Goal: Task Accomplishment & Management: Manage account settings

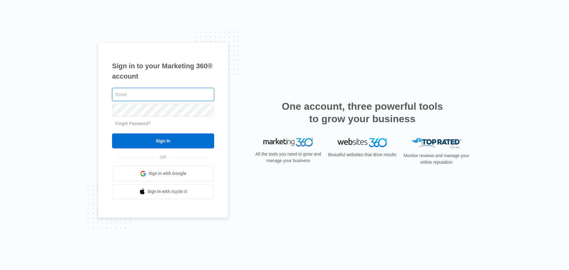
click at [123, 94] on input "text" at bounding box center [163, 94] width 102 height 13
type input "Jmunn@acehydroseeding.com"
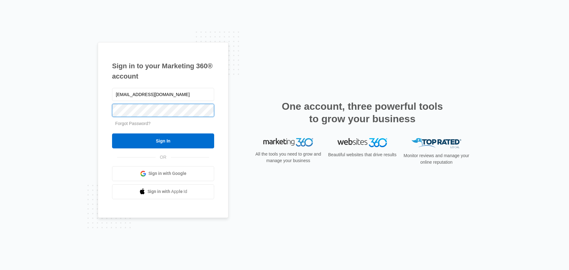
click at [112, 133] on input "Sign In" at bounding box center [163, 140] width 102 height 15
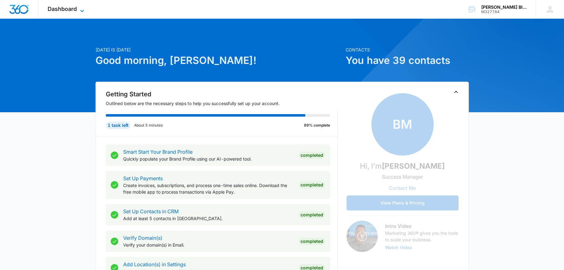
click at [59, 11] on span "Dashboard" at bounding box center [62, 9] width 29 height 7
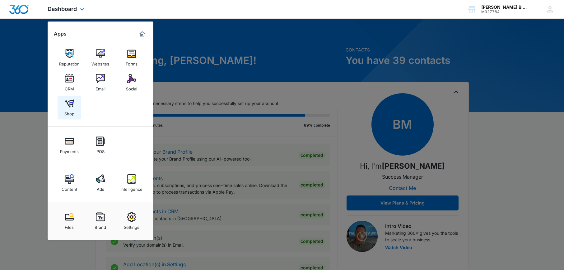
click at [68, 111] on div "Shop" at bounding box center [69, 112] width 10 height 8
